Goal: Task Accomplishment & Management: Use online tool/utility

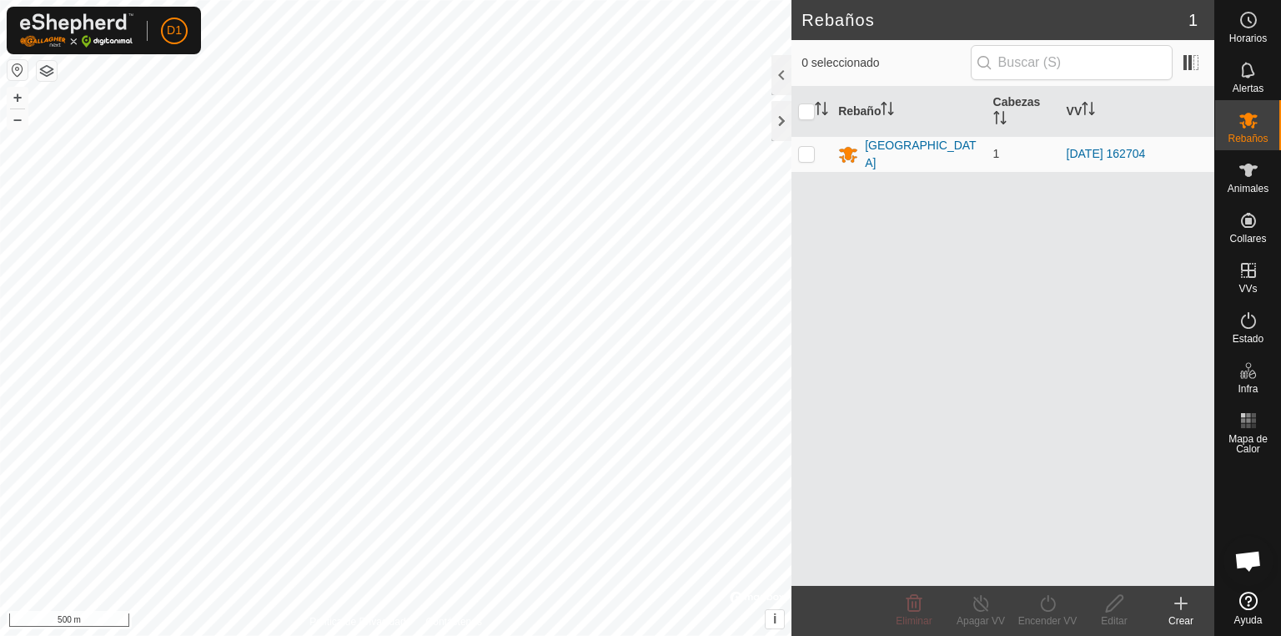
click at [284, 0] on html "D1 Horarios Alertas Rebaños Animales Collares VVs Estado Infra Mapa de Calor Ay…" at bounding box center [640, 318] width 1281 height 636
click at [885, 152] on div "[GEOGRAPHIC_DATA]" at bounding box center [922, 154] width 114 height 35
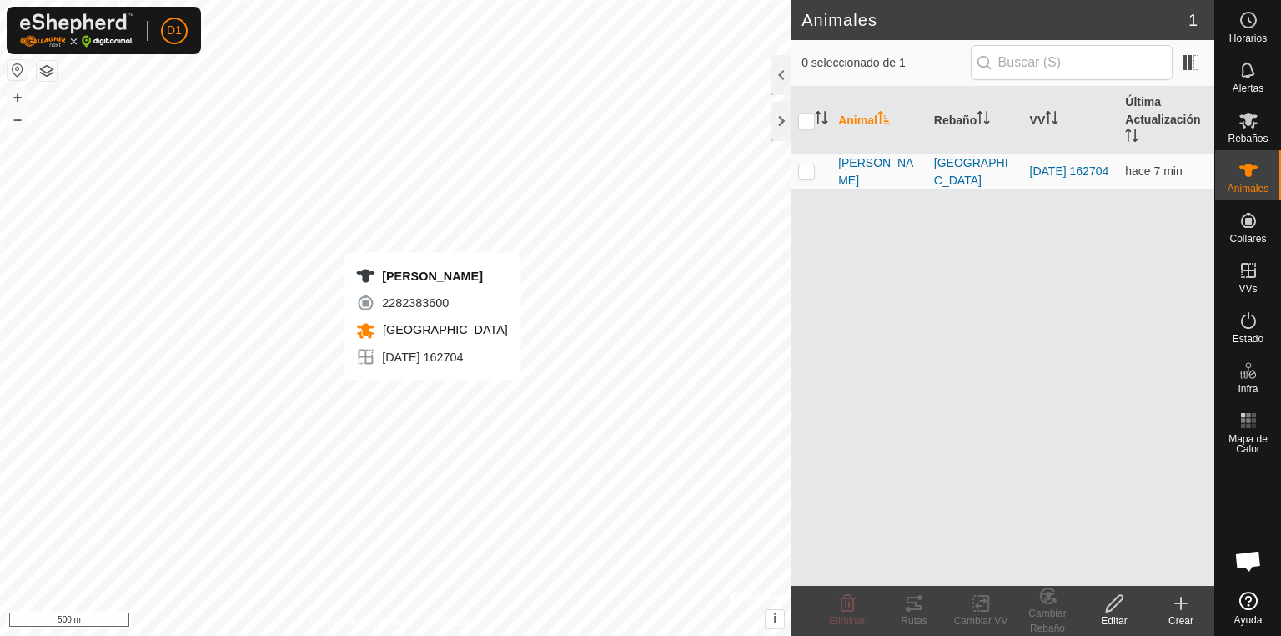
checkbox input "true"
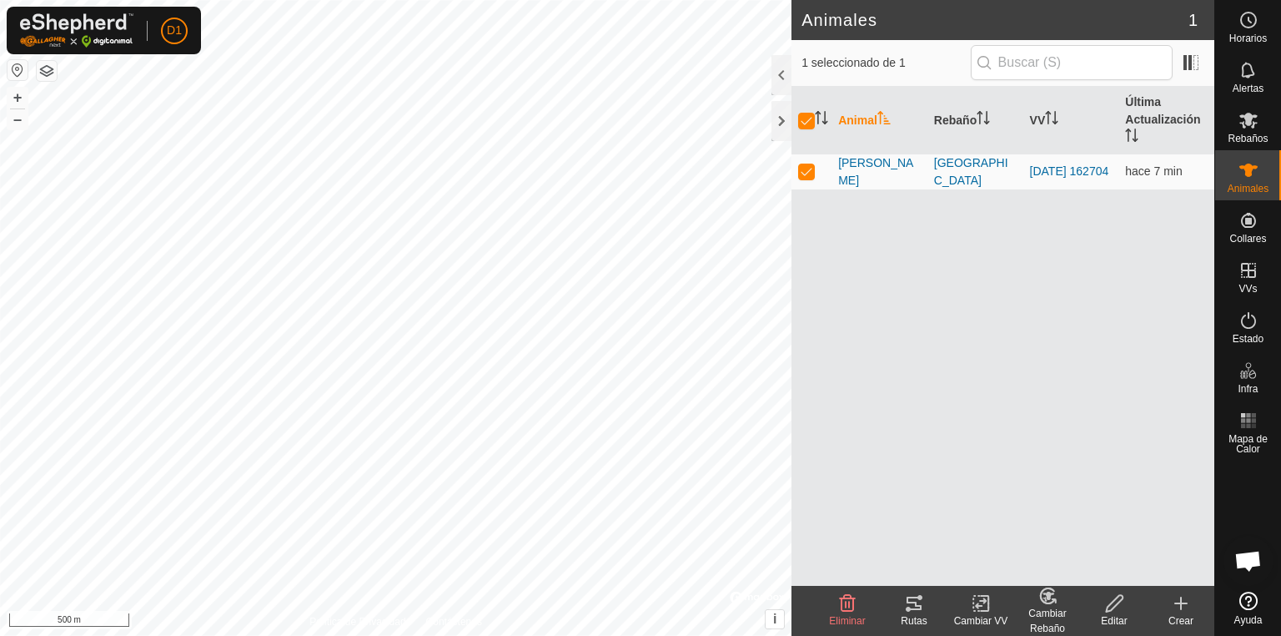
click at [910, 605] on icon at bounding box center [914, 603] width 20 height 20
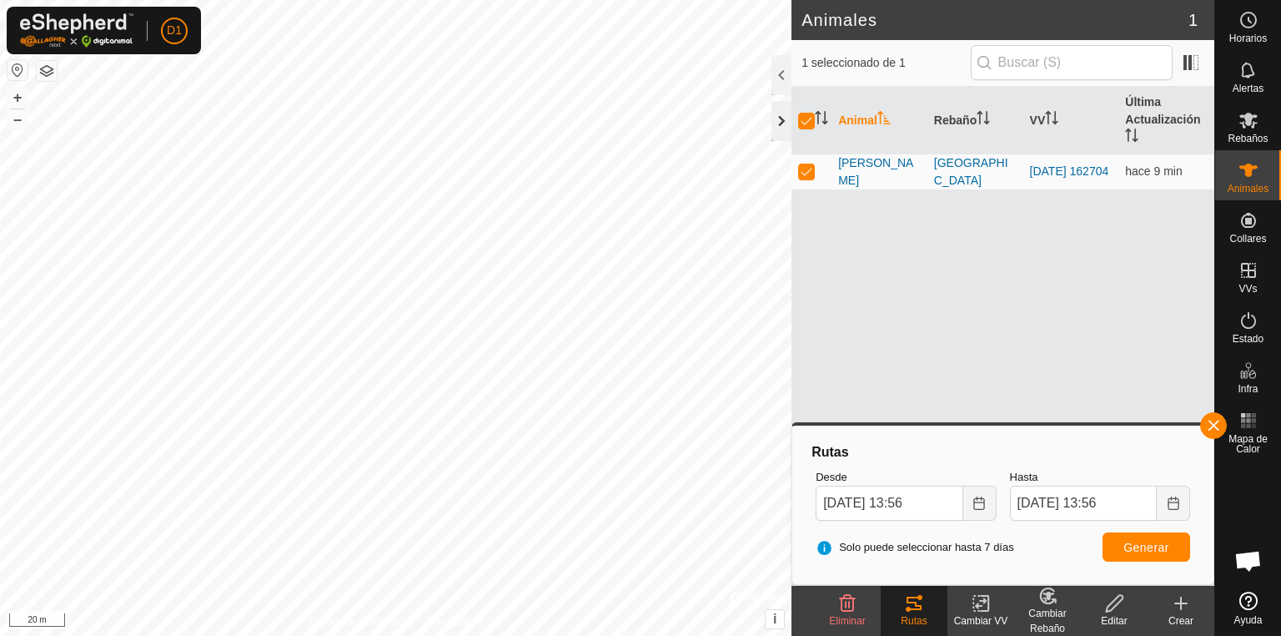
click at [774, 117] on div at bounding box center [782, 121] width 20 height 40
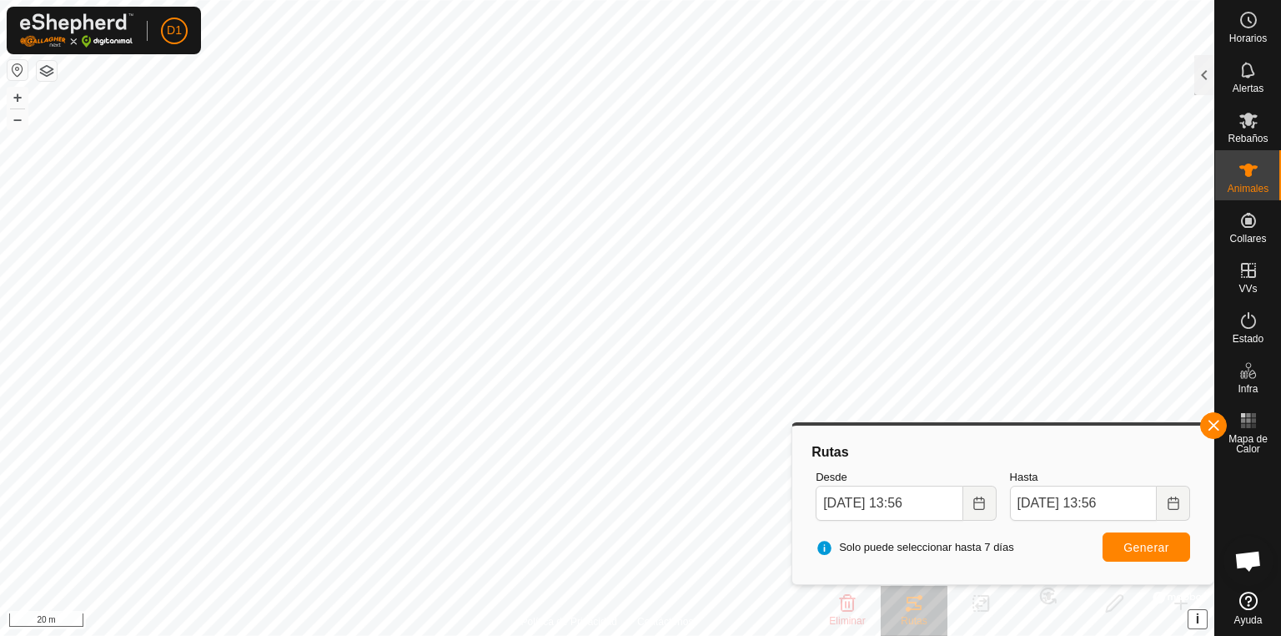
click at [1203, 621] on div "[PERSON_NAME] + – ⇧ i © Mapbox , © OpenStreetMap , Improve this map 20 m" at bounding box center [607, 318] width 1214 height 636
click at [664, 635] on html "D1 Horarios Alertas Rebaños Animales Collares VVs Estado Infra Mapa de Calor Ay…" at bounding box center [640, 318] width 1281 height 636
click at [661, 0] on html "D1 Horarios Alertas Rebaños Animales Collares VVs Estado Infra Mapa de Calor Ay…" at bounding box center [640, 318] width 1281 height 636
click at [627, 0] on html "D1 Horarios Alertas Rebaños Animales Collares VVs Estado Infra Mapa de Calor Ay…" at bounding box center [640, 318] width 1281 height 636
click at [792, 0] on html "D1 Horarios Alertas Rebaños Animales Collares VVs Estado Infra Mapa de Calor Ay…" at bounding box center [640, 318] width 1281 height 636
